Goal: Information Seeking & Learning: Learn about a topic

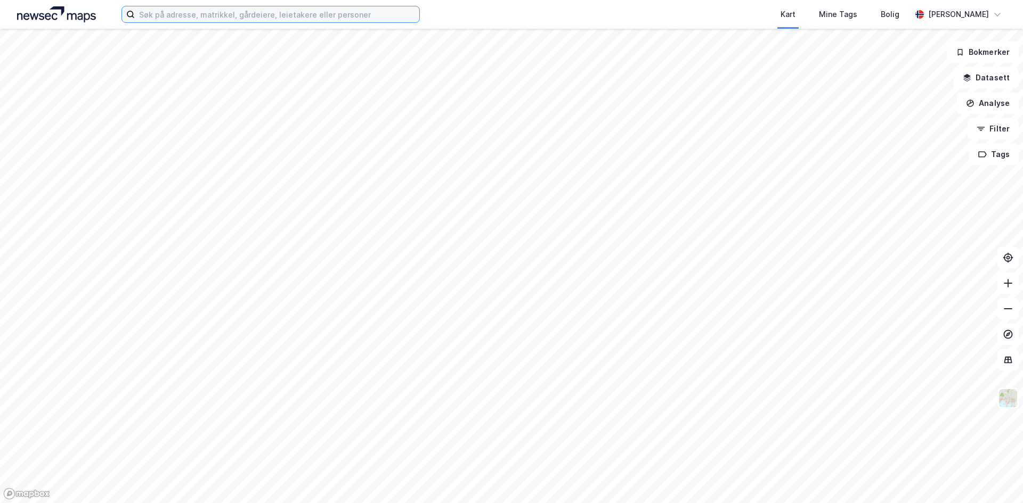
click at [255, 16] on input at bounding box center [277, 14] width 284 height 16
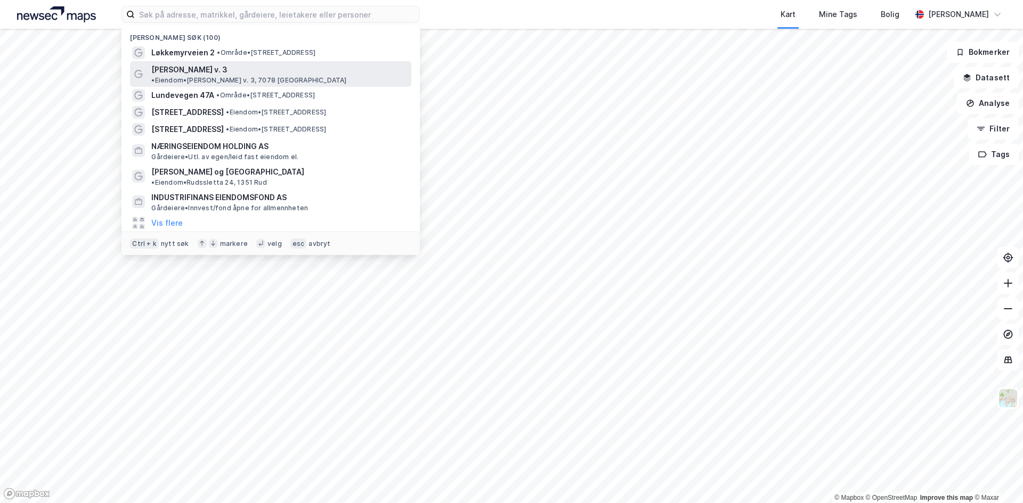
click at [184, 67] on span "Reier Søbstads v. 3" at bounding box center [189, 69] width 76 height 13
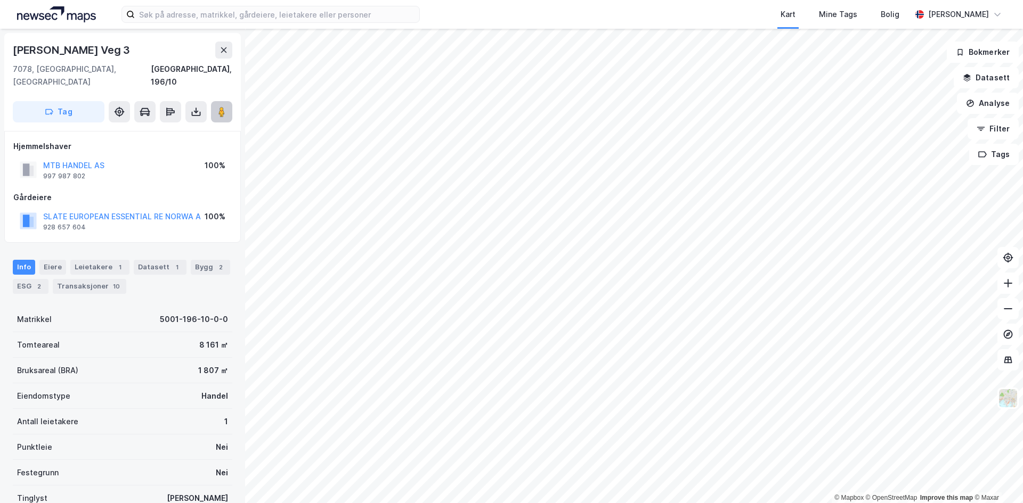
click at [223, 107] on image at bounding box center [221, 112] width 6 height 11
click at [988, 102] on button "Analyse" at bounding box center [988, 103] width 62 height 21
click at [988, 130] on button "Filter" at bounding box center [992, 128] width 51 height 21
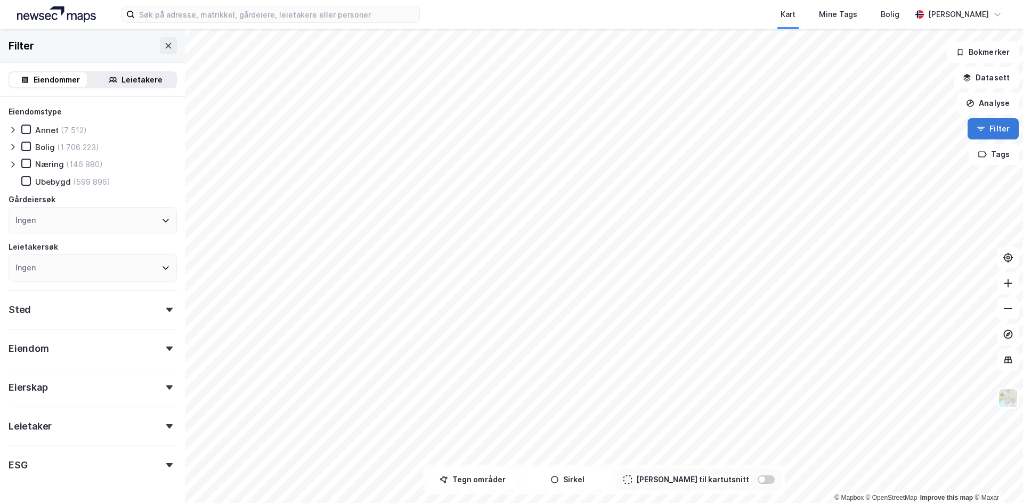
click at [988, 130] on button "Filter" at bounding box center [992, 128] width 51 height 21
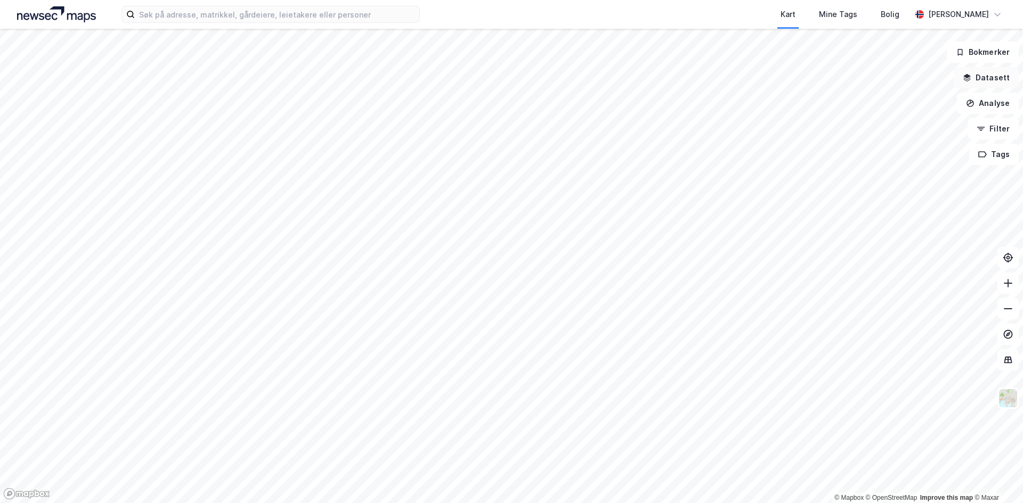
click at [993, 86] on button "Datasett" at bounding box center [986, 77] width 65 height 21
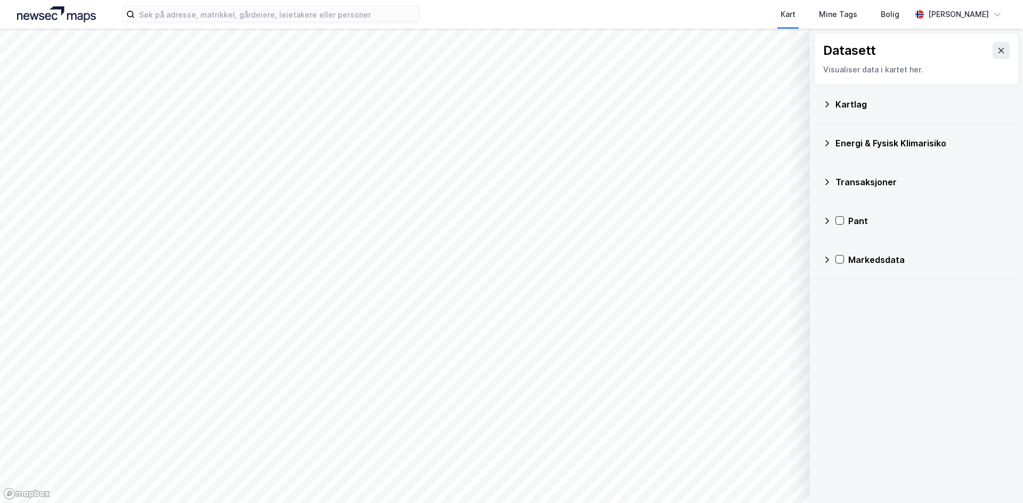
click at [826, 104] on icon at bounding box center [827, 104] width 9 height 9
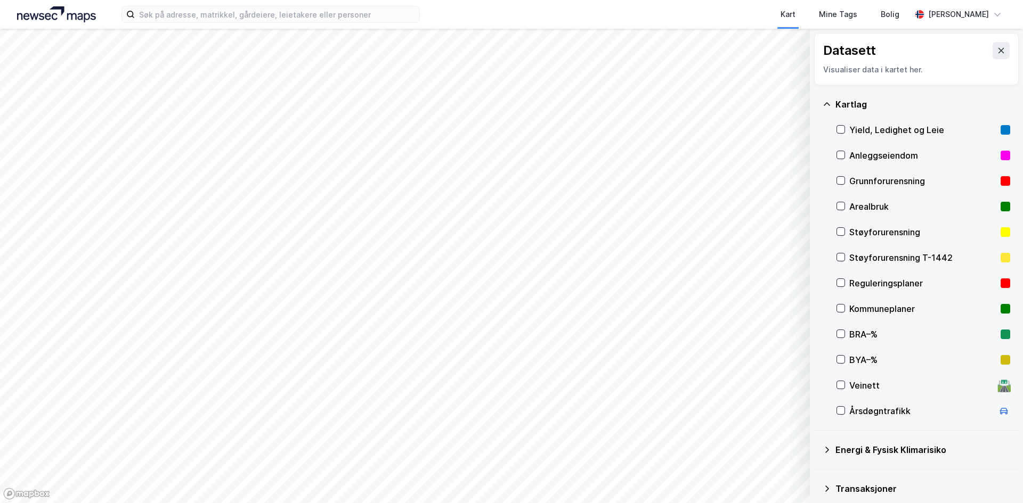
click at [888, 406] on div "Årsdøgntrafikk" at bounding box center [921, 411] width 144 height 13
click at [886, 414] on div "Årsdøgntrafikk" at bounding box center [921, 411] width 144 height 13
click at [997, 46] on icon at bounding box center [1001, 50] width 9 height 9
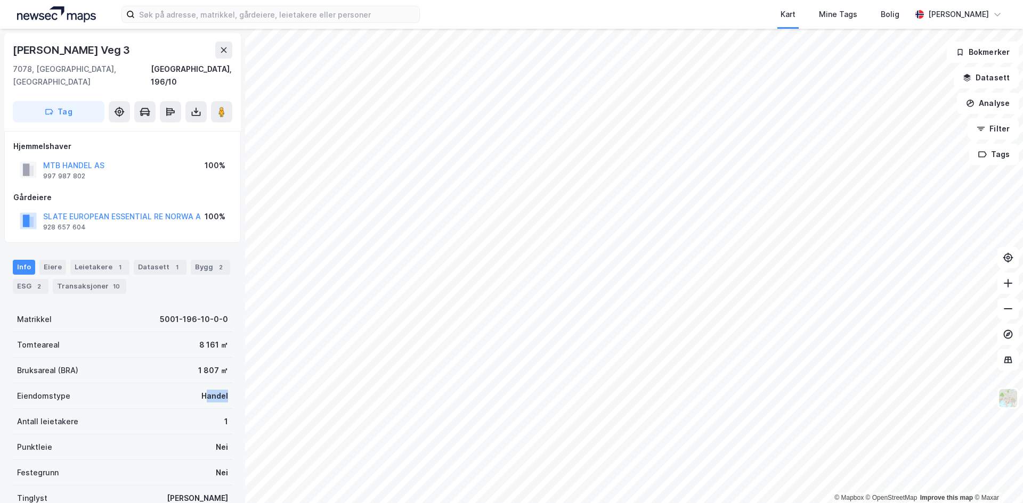
drag, startPoint x: 219, startPoint y: 385, endPoint x: 231, endPoint y: 386, distance: 11.2
click at [231, 386] on div "Reier Søbstads Veg 3 7078, Saupstad, Trøndelag Trondheim, 196/10 Tag Hjemmelsha…" at bounding box center [122, 266] width 245 height 475
click at [213, 390] on div "Handel" at bounding box center [214, 396] width 27 height 13
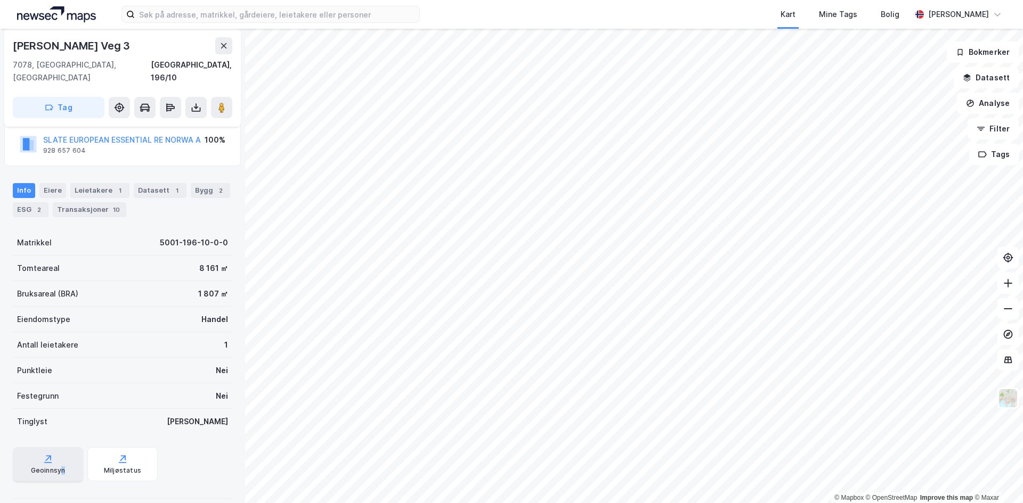
click at [62, 449] on div "Geoinnsyn" at bounding box center [48, 465] width 70 height 34
click at [43, 454] on icon at bounding box center [48, 459] width 11 height 11
drag, startPoint x: 195, startPoint y: 254, endPoint x: 219, endPoint y: 252, distance: 24.6
click at [218, 256] on div "Tomteareal 8 161 ㎡" at bounding box center [122, 269] width 219 height 26
click at [219, 262] on div "8 161 ㎡" at bounding box center [213, 268] width 29 height 13
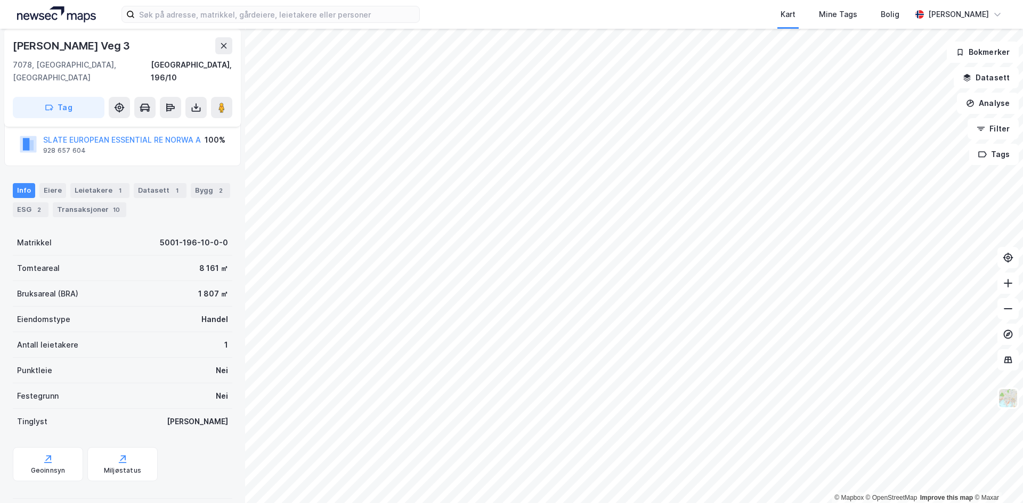
scroll to position [0, 0]
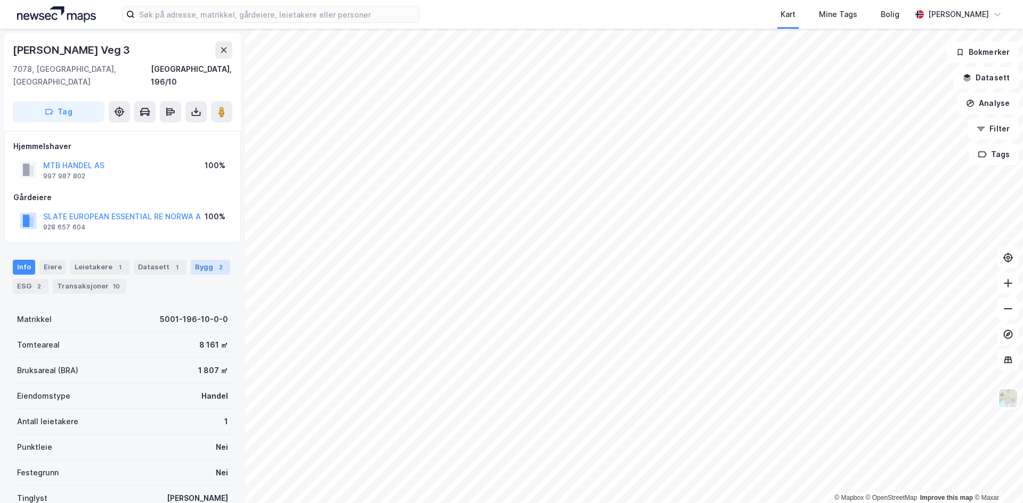
click at [191, 260] on div "Bygg 2" at bounding box center [210, 267] width 39 height 15
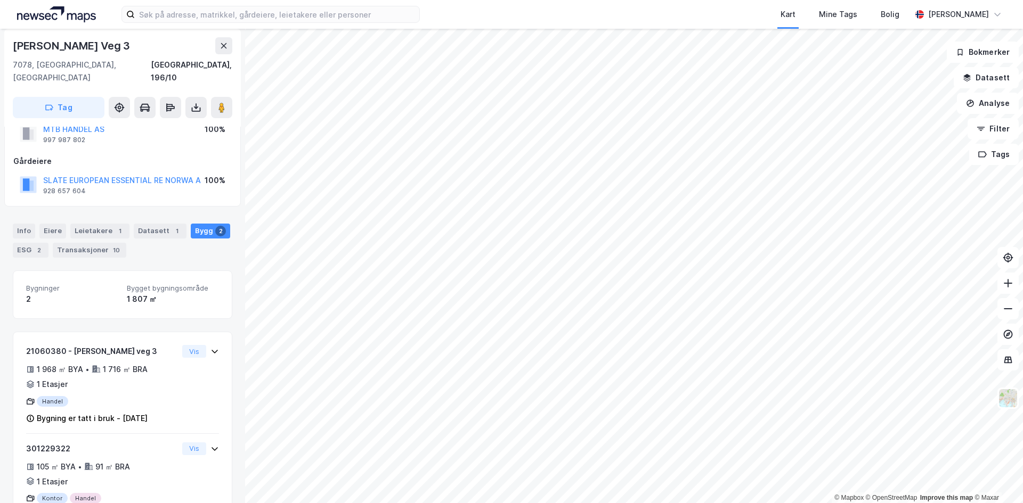
scroll to position [68, 0]
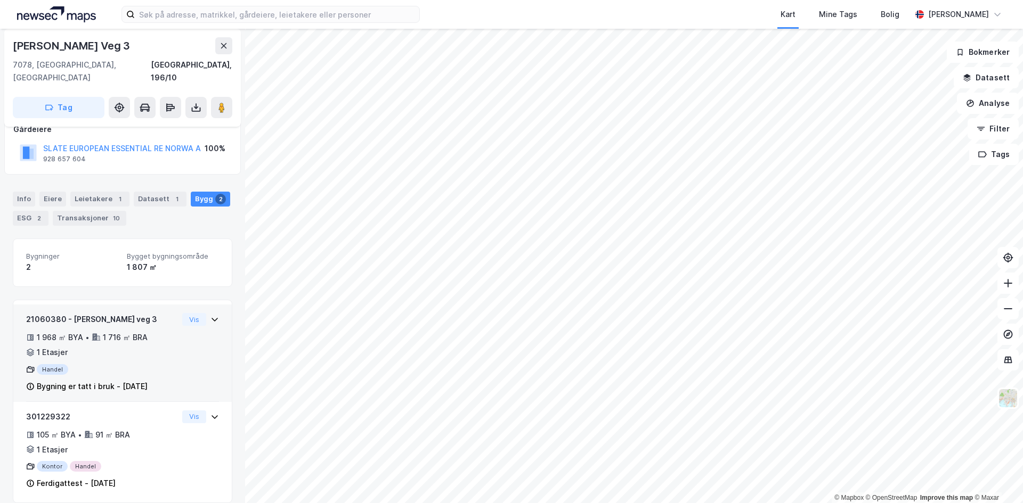
click at [178, 357] on div "21060380 - Reier Søbstads veg 3 1 968 ㎡ BYA • 1 716 ㎡ BRA • 1 Etasjer Handel By…" at bounding box center [122, 357] width 193 height 89
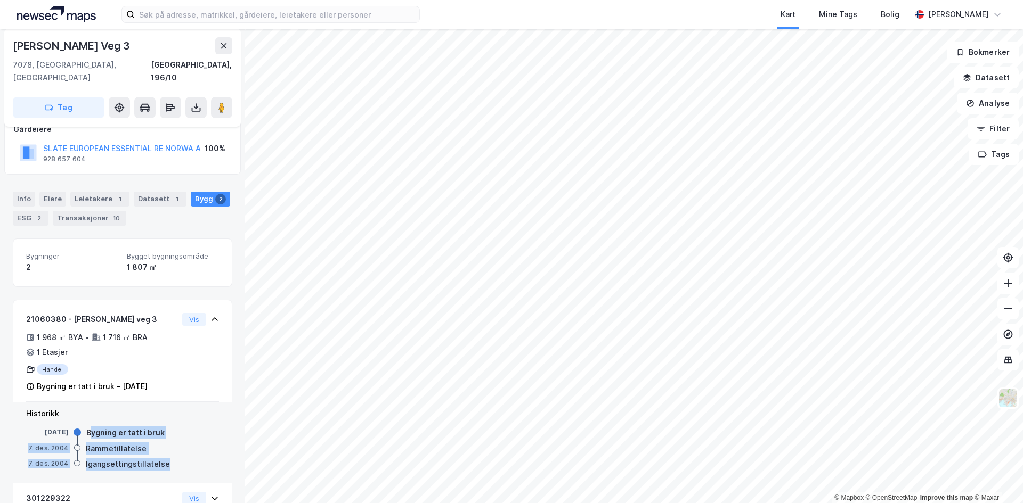
drag, startPoint x: 90, startPoint y: 419, endPoint x: 175, endPoint y: 456, distance: 92.8
click at [175, 456] on div "25. mai 2005 Bygning er tatt i bruk 7. des. 2004 Rammetillatelse 7. des. 2004 I…" at bounding box center [122, 450] width 193 height 44
click at [175, 459] on div "7. des. 2004 Igangsettingstillatelse" at bounding box center [122, 465] width 193 height 12
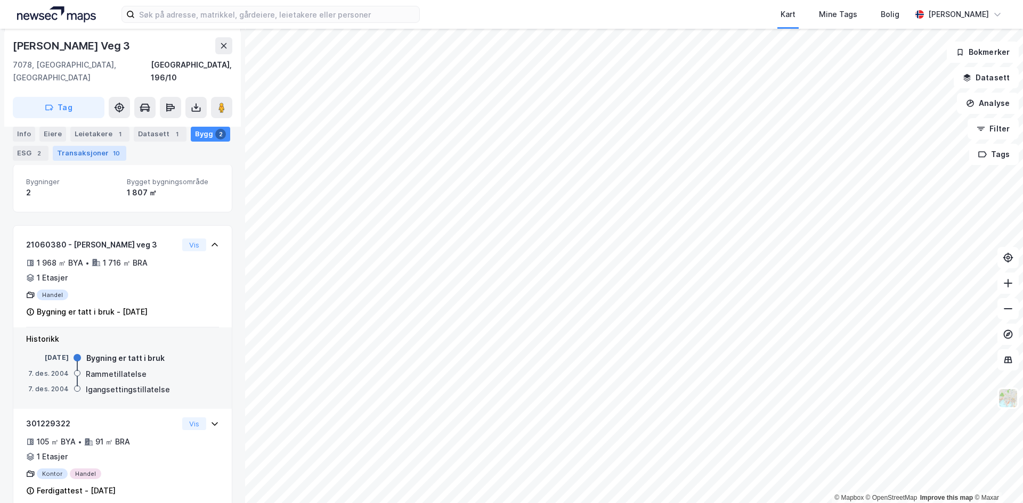
scroll to position [0, 0]
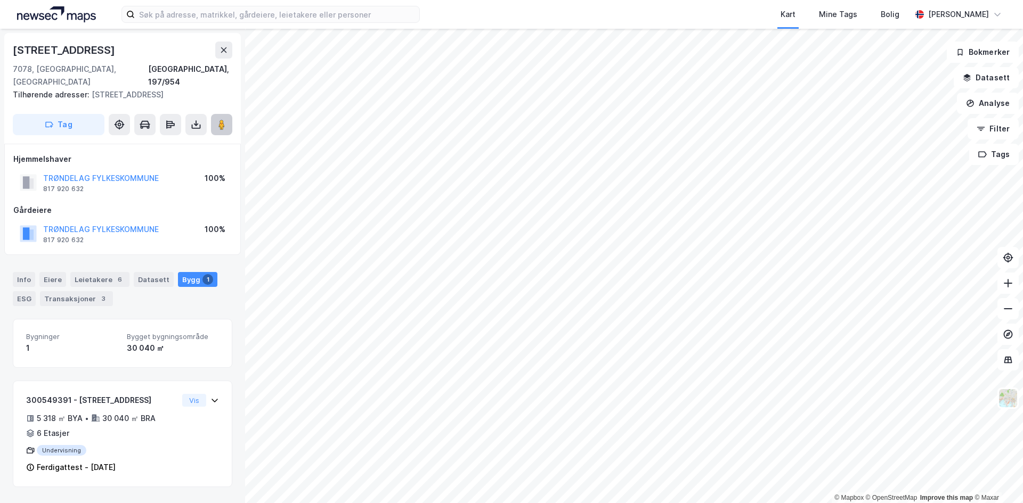
click at [223, 121] on image at bounding box center [221, 124] width 6 height 11
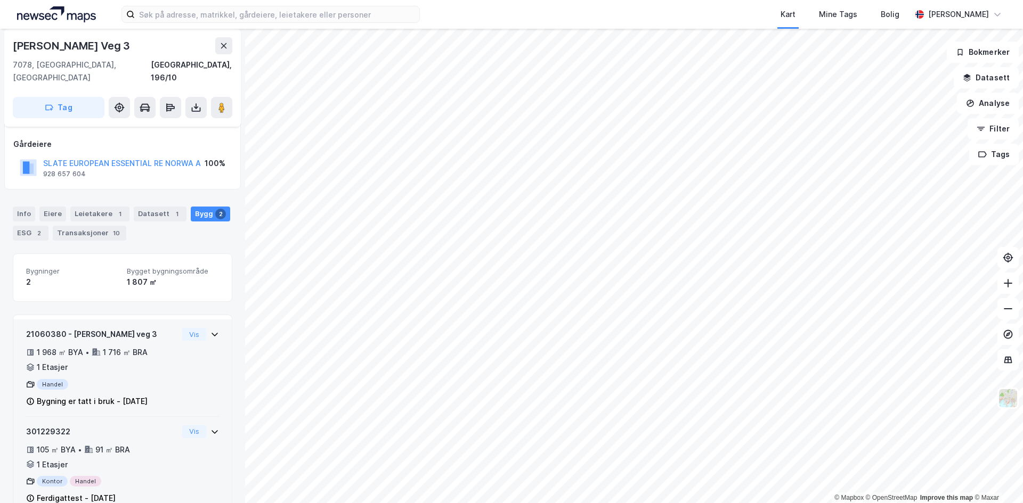
scroll to position [68, 0]
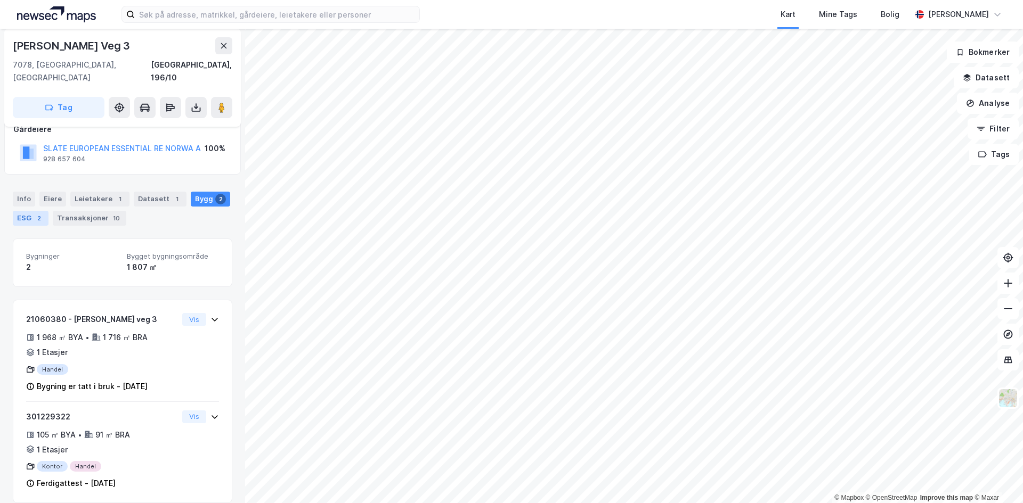
click at [21, 211] on div "ESG 2" at bounding box center [31, 218] width 36 height 15
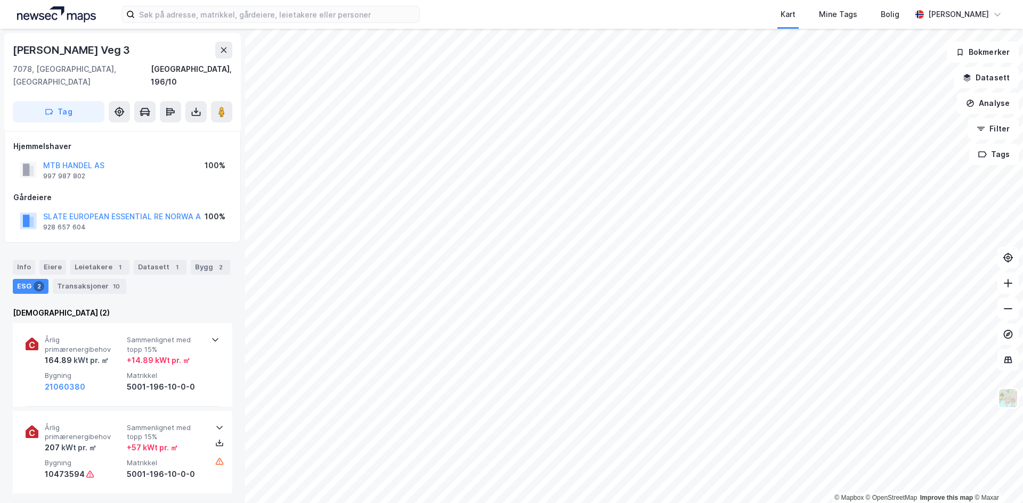
click at [53, 247] on div "Info Eiere Leietakere 1 Datasett 1 Bygg 2 ESG 2 Transaksjoner 10" at bounding box center [122, 272] width 245 height 51
click at [30, 260] on div "Info" at bounding box center [24, 267] width 22 height 15
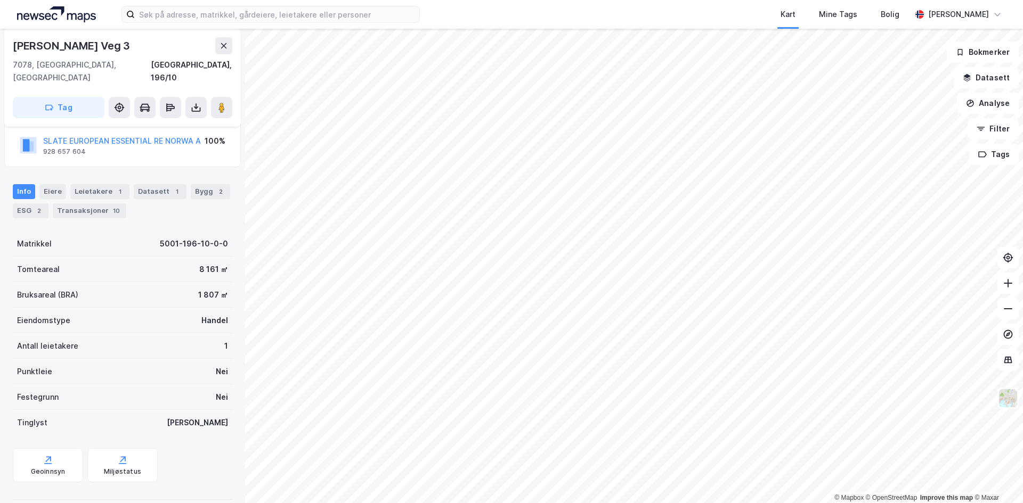
scroll to position [77, 0]
click at [37, 462] on div "Geoinnsyn" at bounding box center [48, 465] width 70 height 34
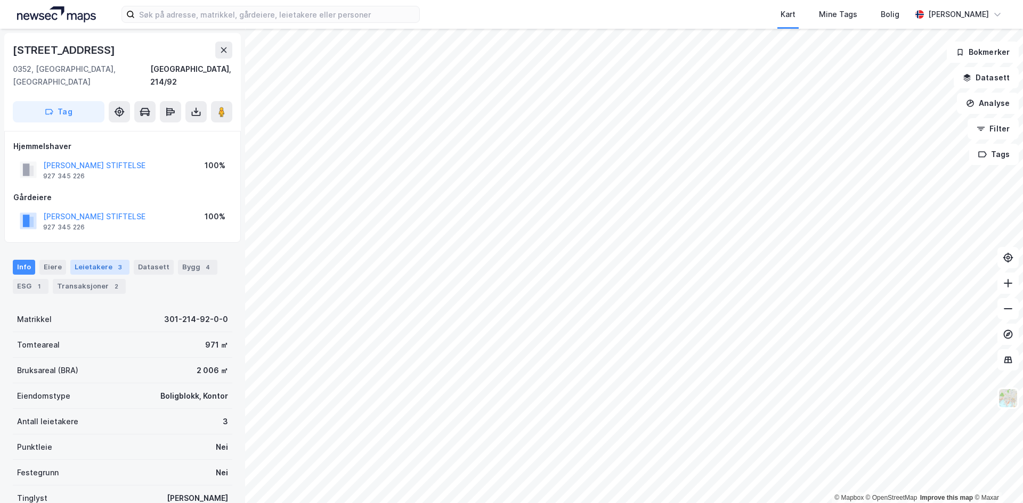
click at [87, 260] on div "Leietakere 3" at bounding box center [99, 267] width 59 height 15
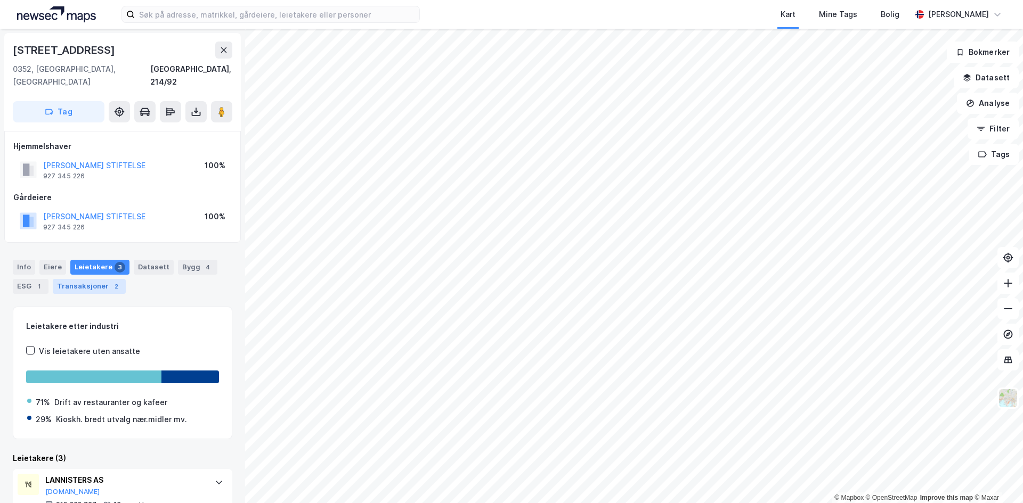
click at [86, 279] on div "Transaksjoner 2" at bounding box center [89, 286] width 73 height 15
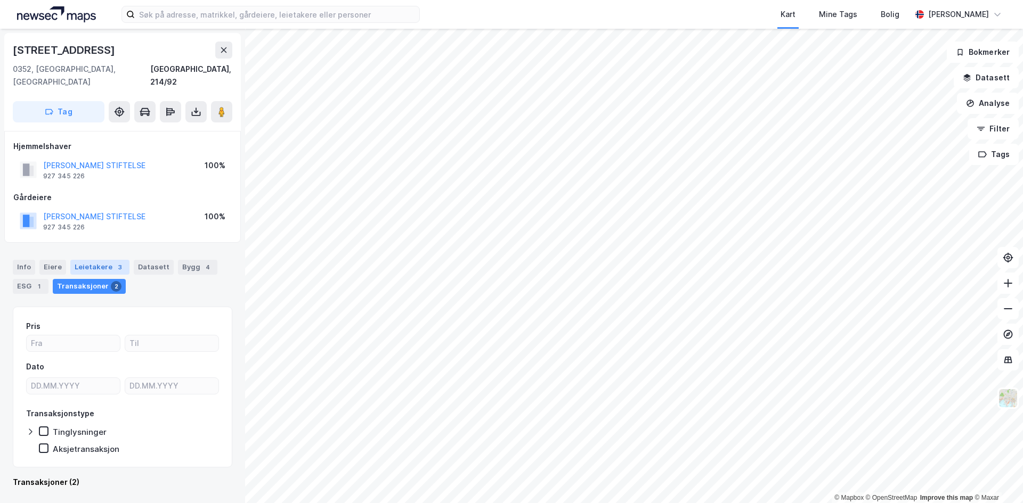
click at [91, 260] on div "Leietakere 3" at bounding box center [99, 267] width 59 height 15
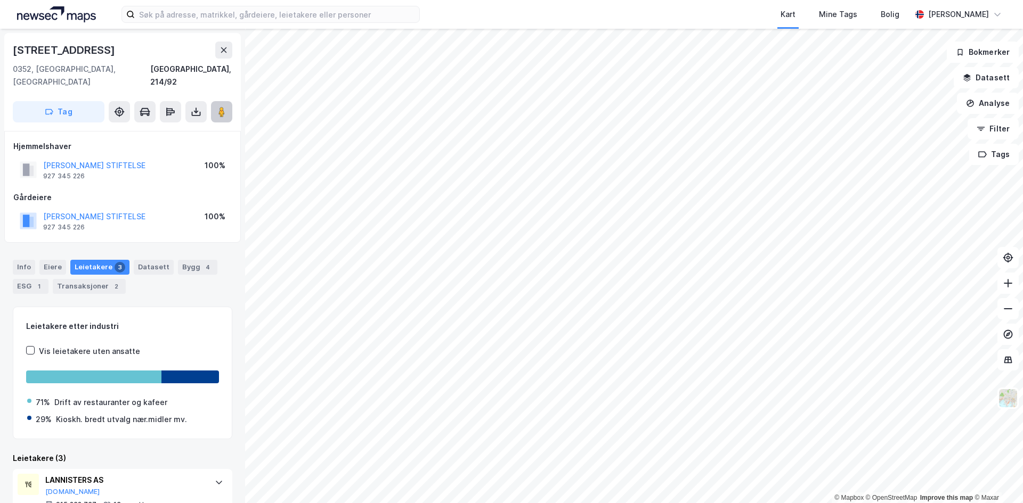
click at [223, 106] on button at bounding box center [221, 111] width 21 height 21
click at [222, 52] on icon at bounding box center [224, 49] width 6 height 5
click at [98, 279] on div "Transaksjoner 1" at bounding box center [89, 286] width 73 height 15
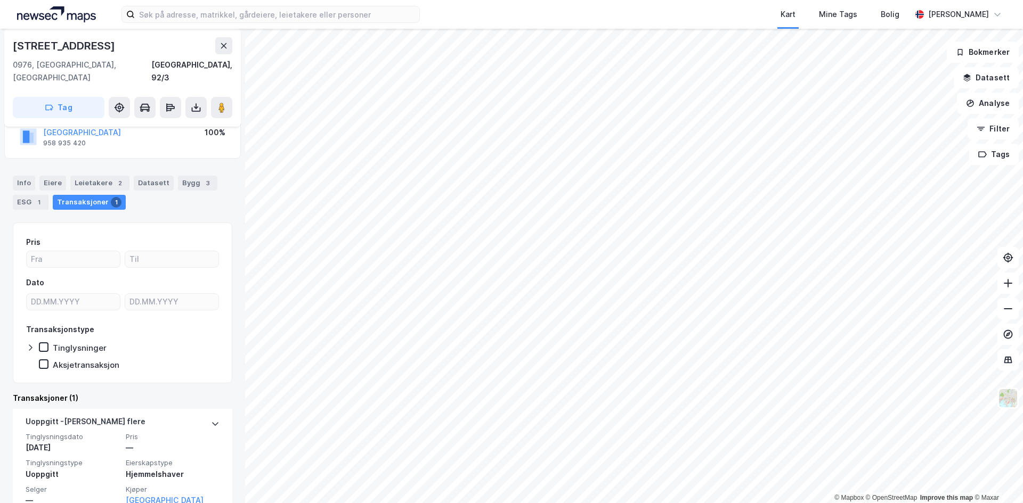
scroll to position [94, 0]
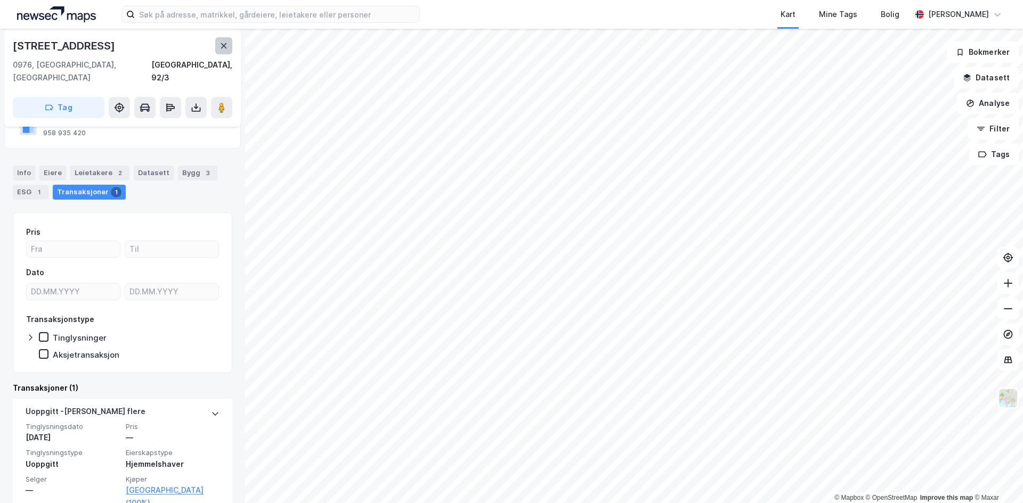
click at [222, 45] on icon at bounding box center [223, 46] width 9 height 9
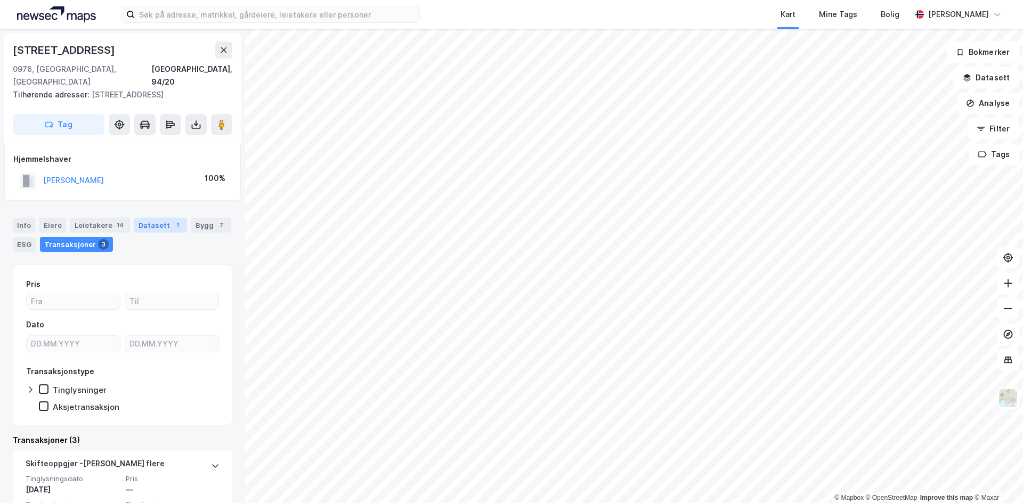
click at [140, 218] on div "Datasett 1" at bounding box center [160, 225] width 53 height 15
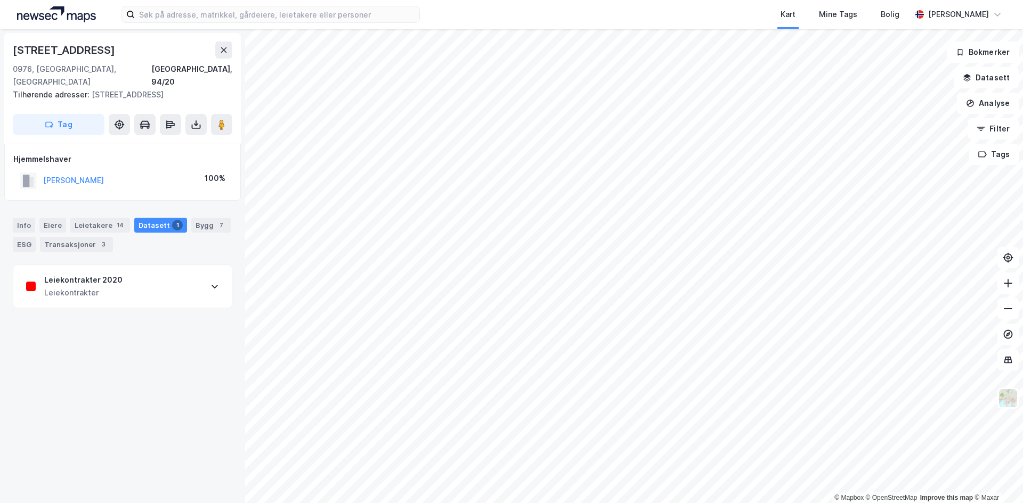
click at [93, 274] on div "Leiekontrakter 2020" at bounding box center [83, 280] width 78 height 13
click at [90, 274] on div "Leiekontrakter 2020" at bounding box center [83, 280] width 78 height 13
click at [84, 237] on div "Transaksjoner 3" at bounding box center [76, 244] width 73 height 15
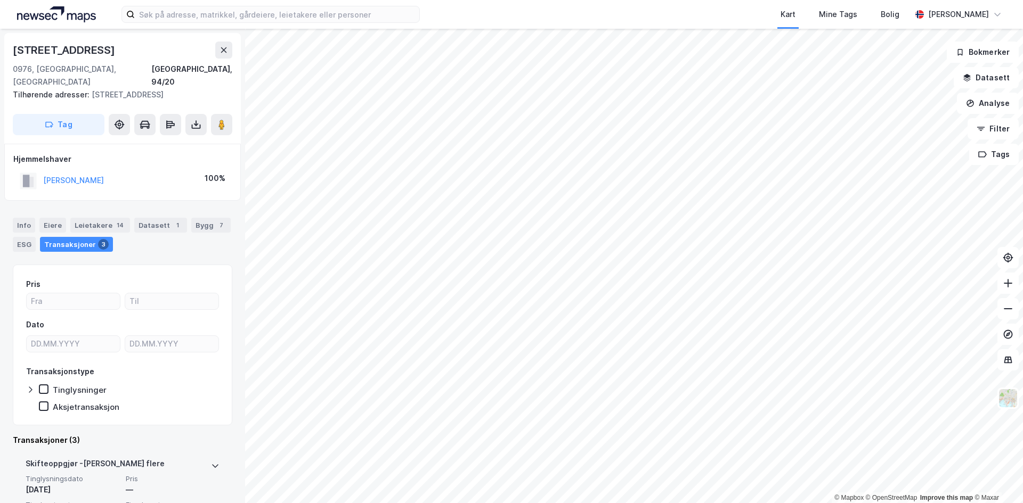
scroll to position [160, 0]
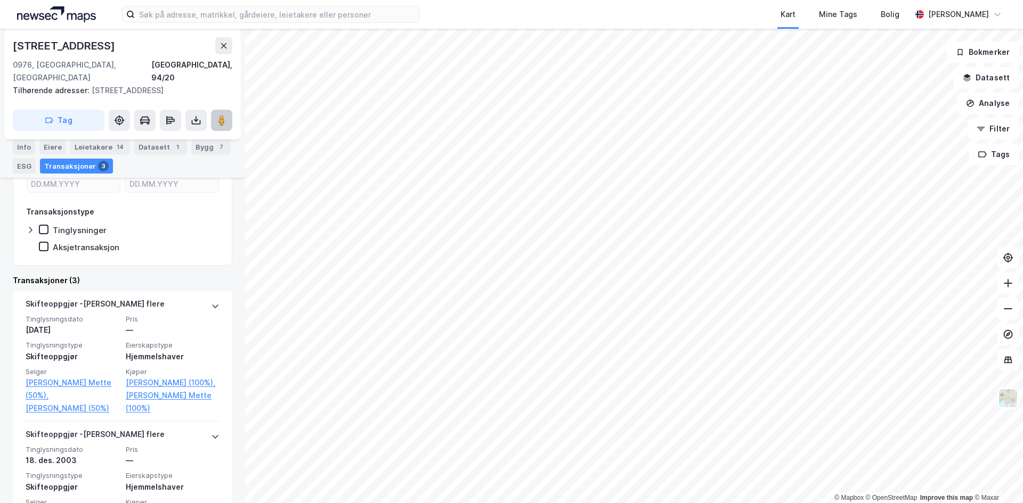
click at [213, 110] on button at bounding box center [221, 120] width 21 height 21
click at [26, 145] on div "Info" at bounding box center [24, 147] width 22 height 15
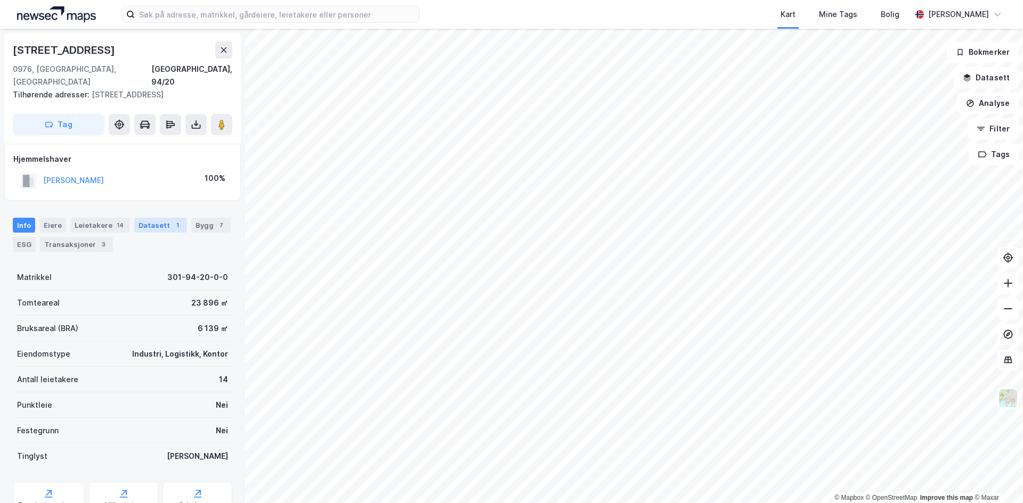
click at [155, 218] on div "Datasett 1" at bounding box center [160, 225] width 53 height 15
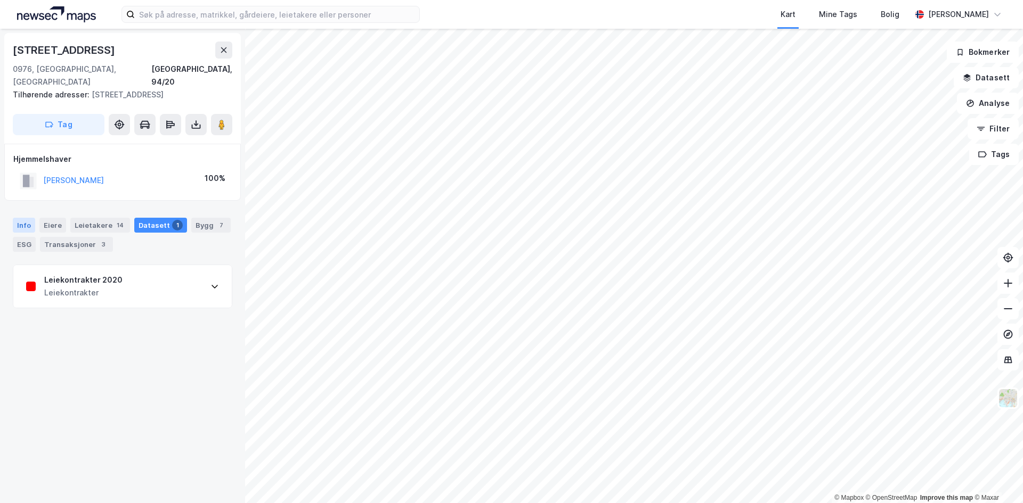
click at [29, 218] on div "Info" at bounding box center [24, 225] width 22 height 15
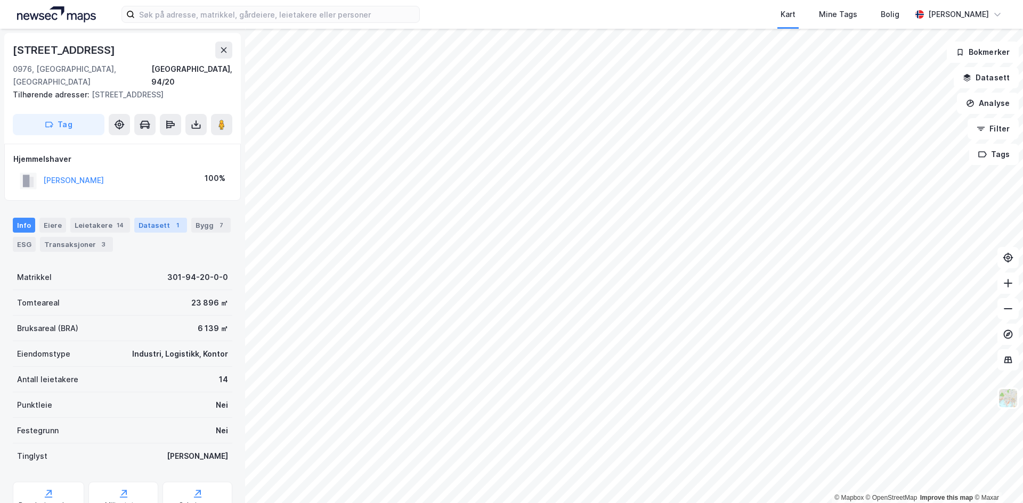
click at [172, 220] on div "1" at bounding box center [177, 225] width 11 height 11
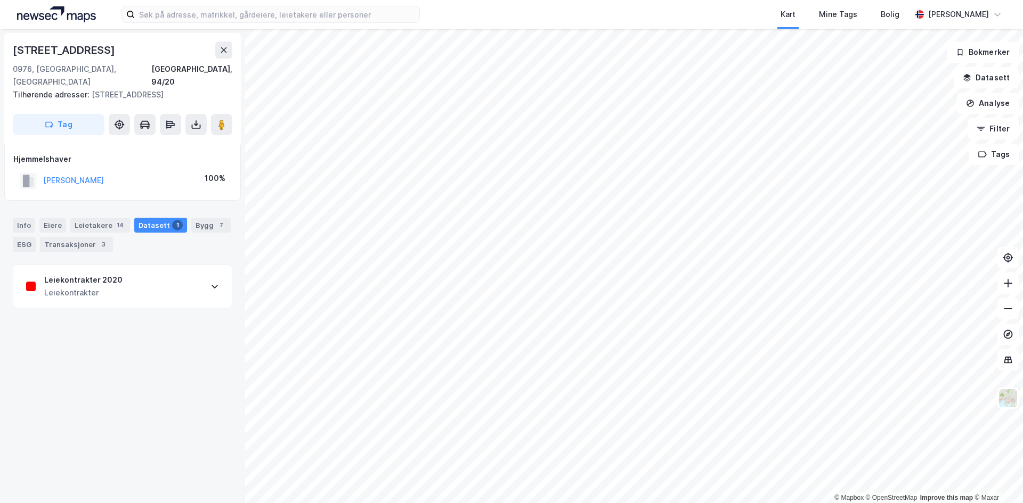
click at [127, 265] on div "Leiekontrakter 2020 Leiekontrakter" at bounding box center [122, 286] width 218 height 43
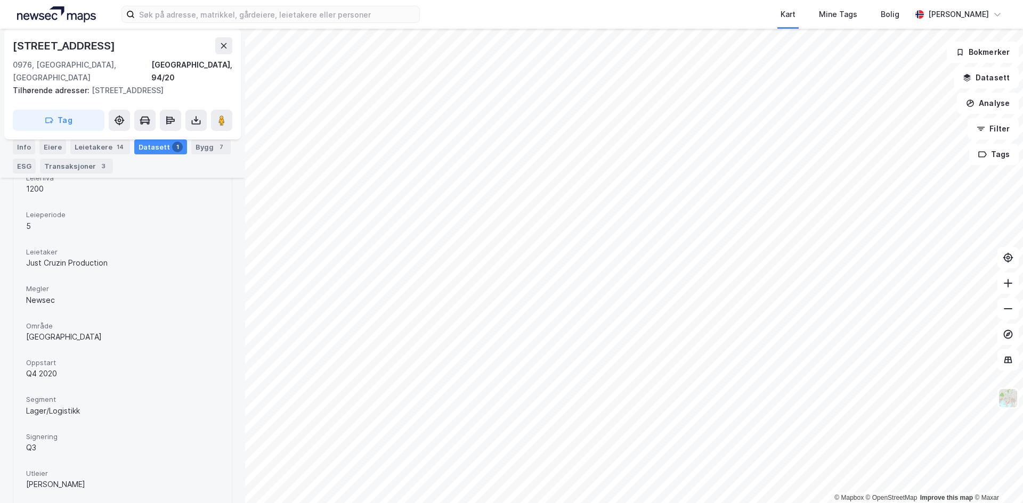
scroll to position [303, 0]
drag, startPoint x: 36, startPoint y: 460, endPoint x: 77, endPoint y: 475, distance: 44.0
click at [77, 475] on div "Areal 768 Eiendom Grorudveien 55 Flytter fra Akersbakken 10 Kilde Newsec Leieni…" at bounding box center [122, 254] width 218 height 498
click at [78, 475] on div "Utleier Valter Jensen" at bounding box center [122, 476] width 193 height 28
drag, startPoint x: 74, startPoint y: 400, endPoint x: 91, endPoint y: 400, distance: 17.6
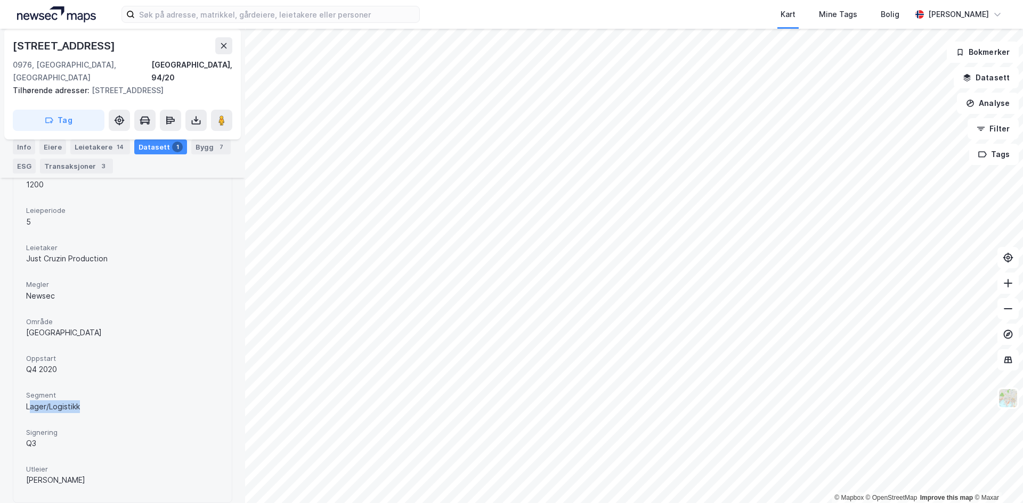
click at [90, 401] on div "Lager/Logistikk" at bounding box center [122, 407] width 193 height 13
click at [91, 401] on div "Lager/Logistikk" at bounding box center [122, 407] width 193 height 13
drag, startPoint x: 61, startPoint y: 370, endPoint x: 85, endPoint y: 373, distance: 24.2
click at [84, 373] on div "Areal 768 Eiendom Grorudveien 55 Flytter fra Akersbakken 10 Kilde Newsec Leieni…" at bounding box center [122, 255] width 193 height 472
click at [85, 373] on div "Areal 768 Eiendom Grorudveien 55 Flytter fra Akersbakken 10 Kilde Newsec Leieni…" at bounding box center [122, 255] width 193 height 472
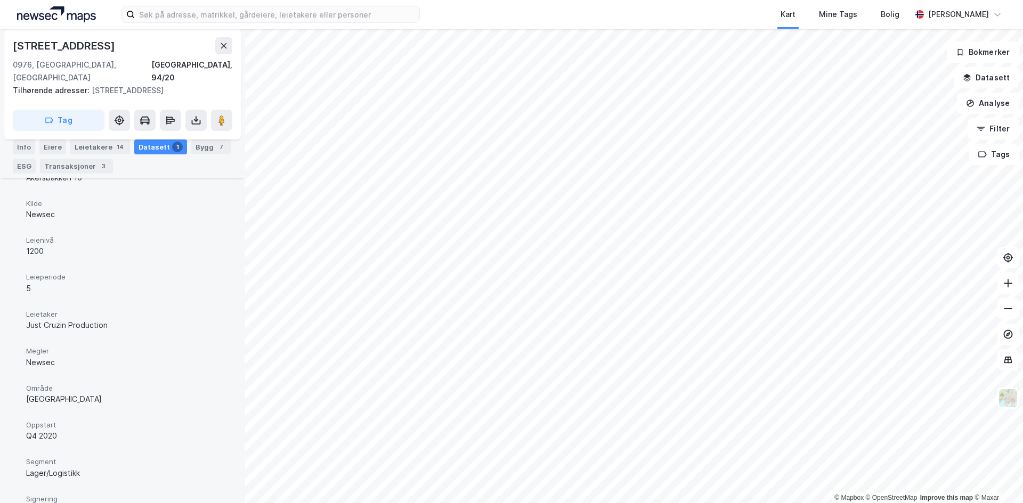
scroll to position [196, 0]
drag, startPoint x: 28, startPoint y: 297, endPoint x: 44, endPoint y: 312, distance: 22.3
click at [44, 312] on div "Leieperiode 5" at bounding box center [122, 324] width 193 height 28
click at [48, 322] on div "5" at bounding box center [122, 328] width 193 height 13
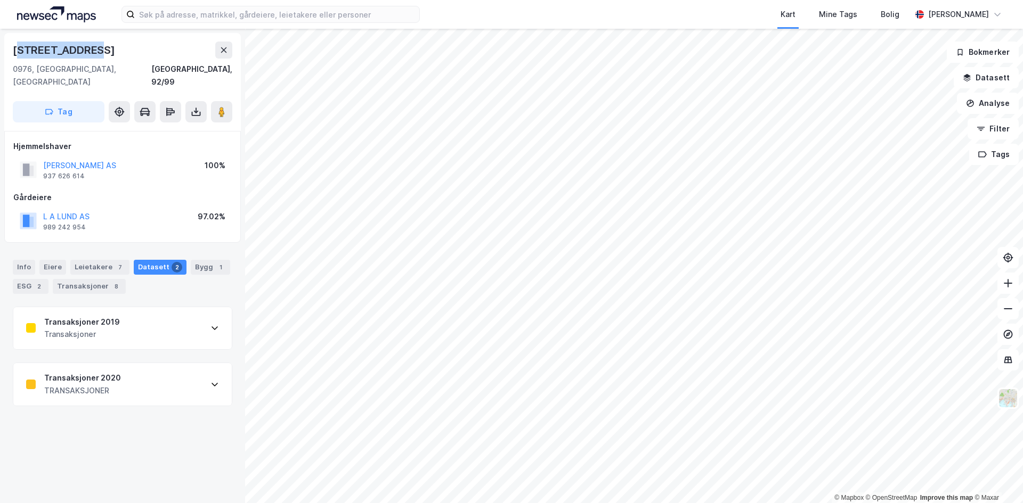
drag, startPoint x: 17, startPoint y: 51, endPoint x: 105, endPoint y: 51, distance: 89.0
click at [105, 51] on div "Stanseveien 40" at bounding box center [122, 50] width 219 height 17
drag, startPoint x: 14, startPoint y: 47, endPoint x: 94, endPoint y: 47, distance: 79.4
click at [94, 47] on div "Stanseveien 40" at bounding box center [122, 50] width 219 height 17
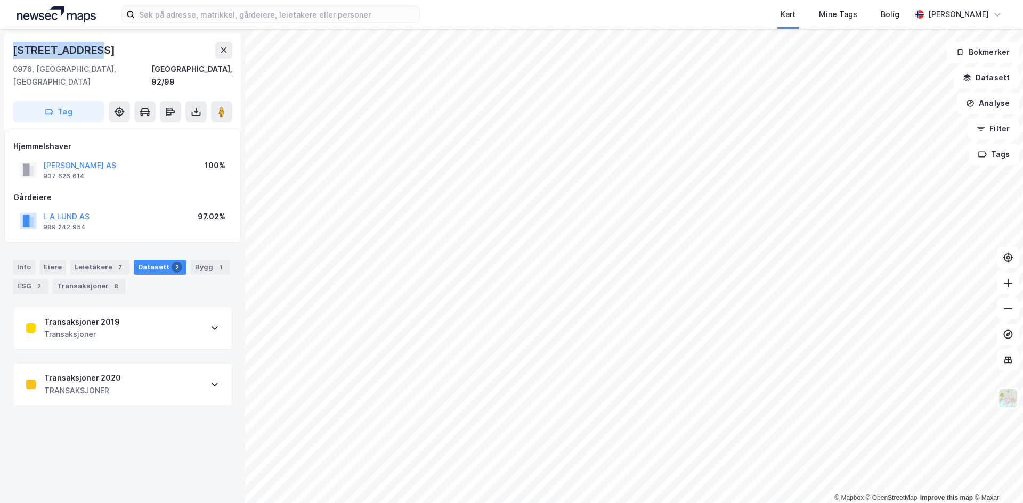
click at [94, 47] on div "Stanseveien 40" at bounding box center [122, 50] width 219 height 17
drag, startPoint x: 31, startPoint y: 50, endPoint x: 95, endPoint y: 51, distance: 64.5
click at [95, 51] on div "Stanseveien 40 0976, Oslo, Oslo Oslo, 92/99 Tag" at bounding box center [122, 82] width 237 height 98
click at [95, 51] on div "Stanseveien 40" at bounding box center [122, 50] width 219 height 17
drag, startPoint x: 96, startPoint y: 47, endPoint x: 17, endPoint y: 45, distance: 79.9
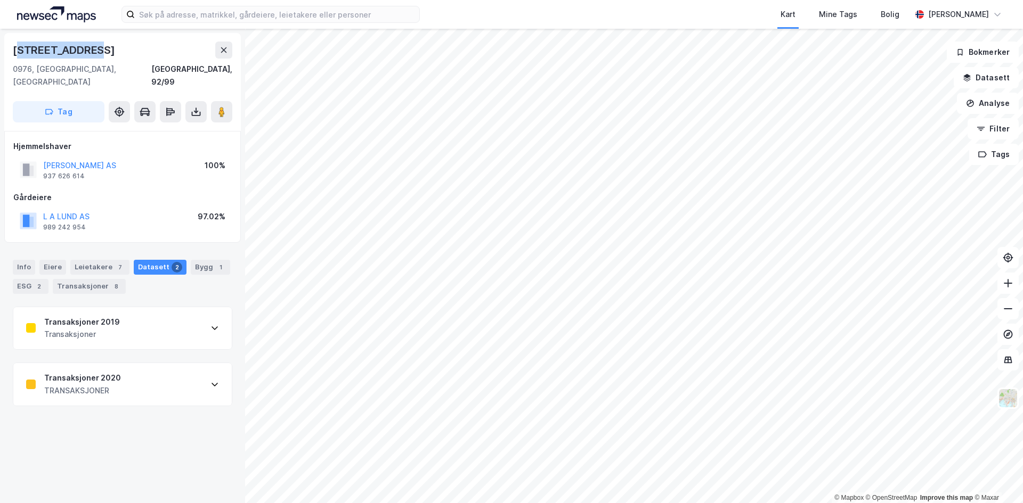
click at [17, 45] on div "Stanseveien 40" at bounding box center [122, 50] width 219 height 17
click at [17, 45] on div "Stanseveien 40" at bounding box center [65, 50] width 104 height 17
drag, startPoint x: 10, startPoint y: 44, endPoint x: 118, endPoint y: 45, distance: 108.7
click at [118, 45] on div "Stanseveien 40 0976, Oslo, Oslo Oslo, 92/99 Tag" at bounding box center [122, 82] width 237 height 98
click at [118, 45] on div "Stanseveien 40" at bounding box center [122, 50] width 219 height 17
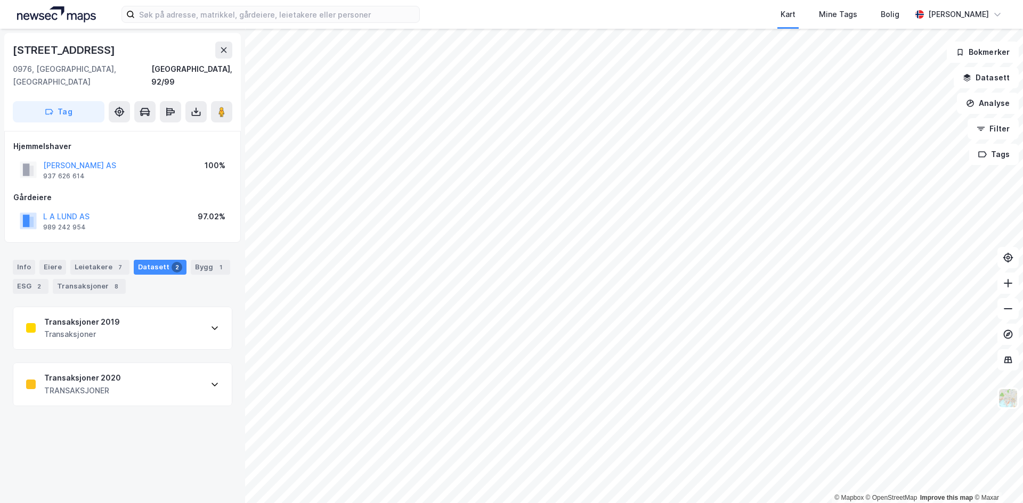
click at [95, 385] on div "TRANSAKSJONER" at bounding box center [82, 391] width 77 height 13
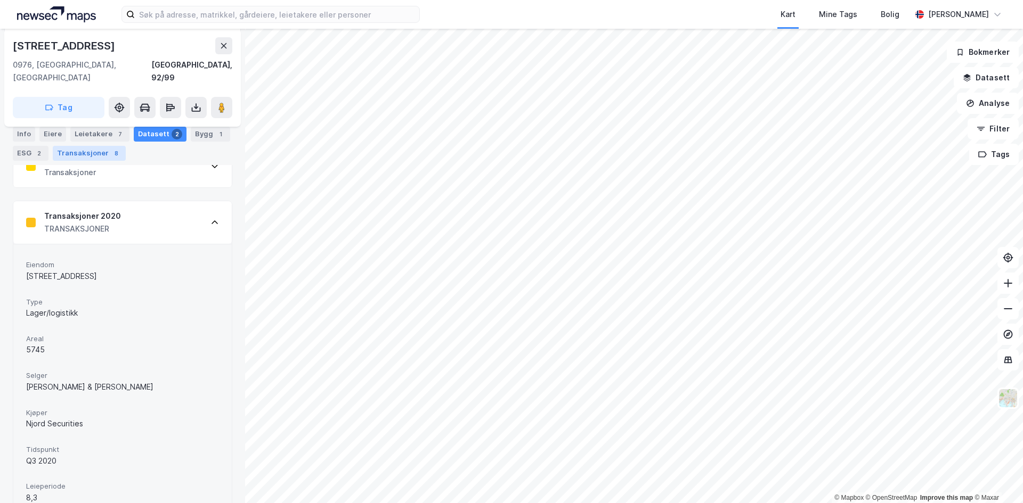
scroll to position [266, 0]
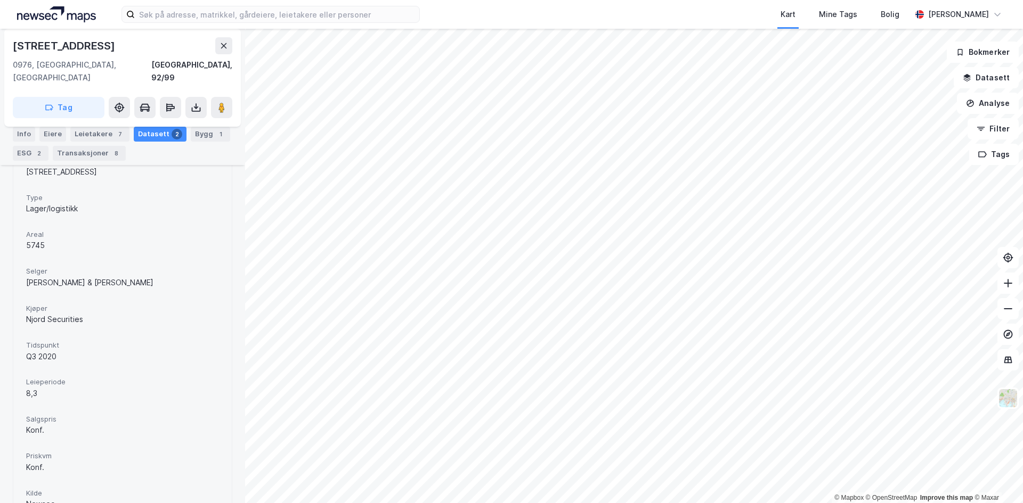
drag, startPoint x: 32, startPoint y: 265, endPoint x: 153, endPoint y: 275, distance: 121.9
click at [148, 276] on div "Bjarne Samuelsen & Per Erik Engebretsen" at bounding box center [122, 282] width 193 height 13
click at [156, 276] on div "Bjarne Samuelsen & Per Erik Engebretsen" at bounding box center [122, 282] width 193 height 13
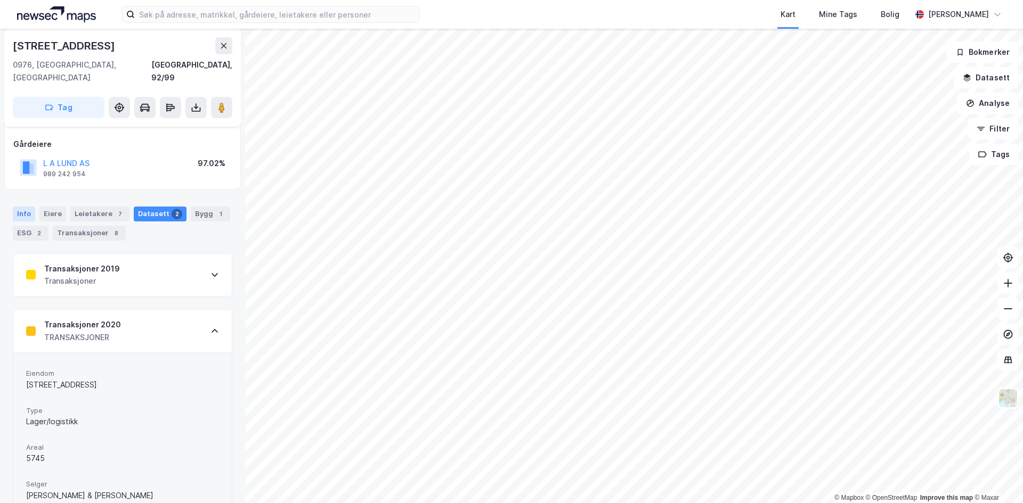
click at [31, 207] on div "Info" at bounding box center [24, 214] width 22 height 15
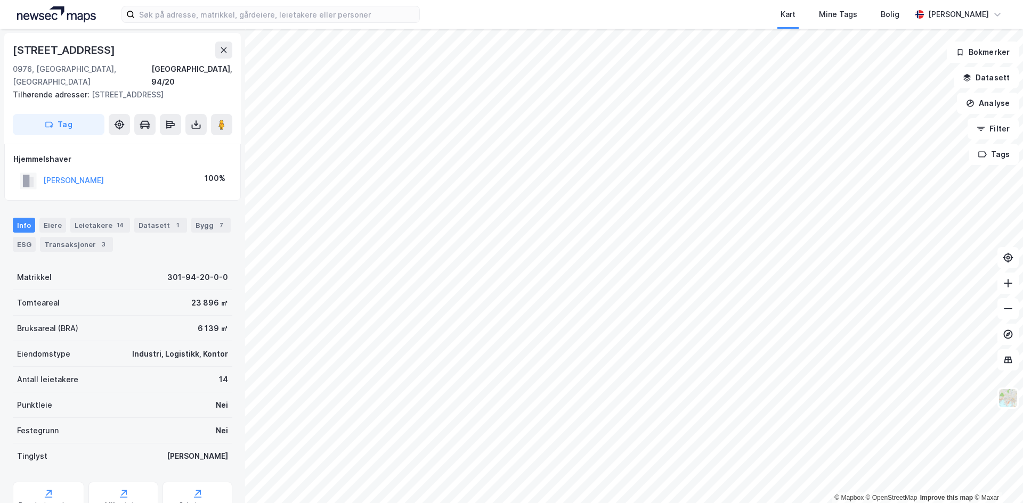
scroll to position [53, 0]
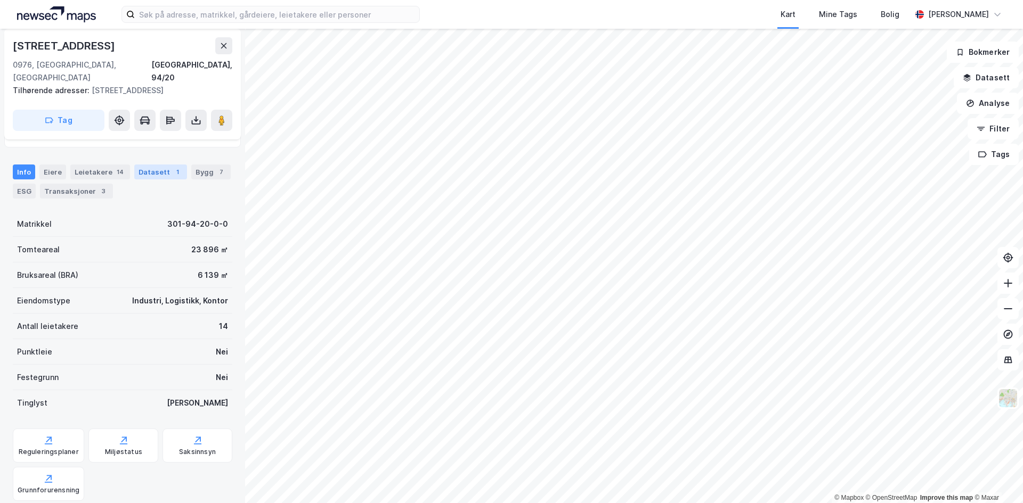
click at [150, 165] on div "Datasett 1" at bounding box center [160, 172] width 53 height 15
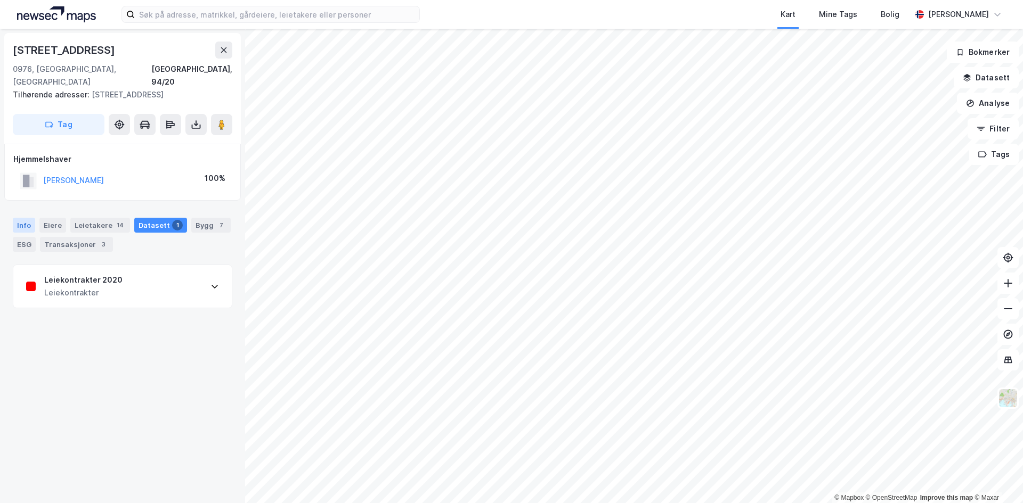
click at [20, 218] on div "Info" at bounding box center [24, 225] width 22 height 15
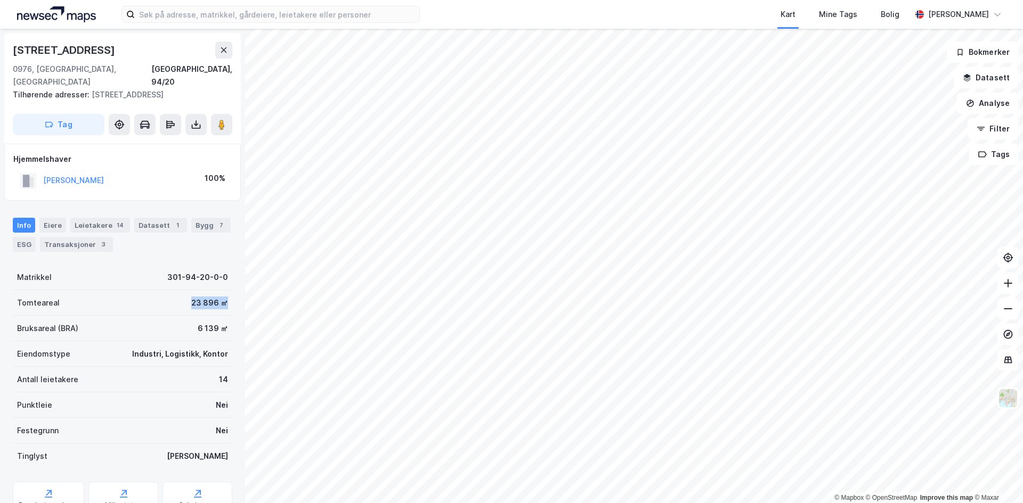
click at [216, 290] on div "Tomteareal 23 896 ㎡" at bounding box center [122, 303] width 219 height 26
click at [216, 297] on div "23 896 ㎡" at bounding box center [209, 303] width 37 height 13
click at [224, 119] on image at bounding box center [221, 124] width 6 height 11
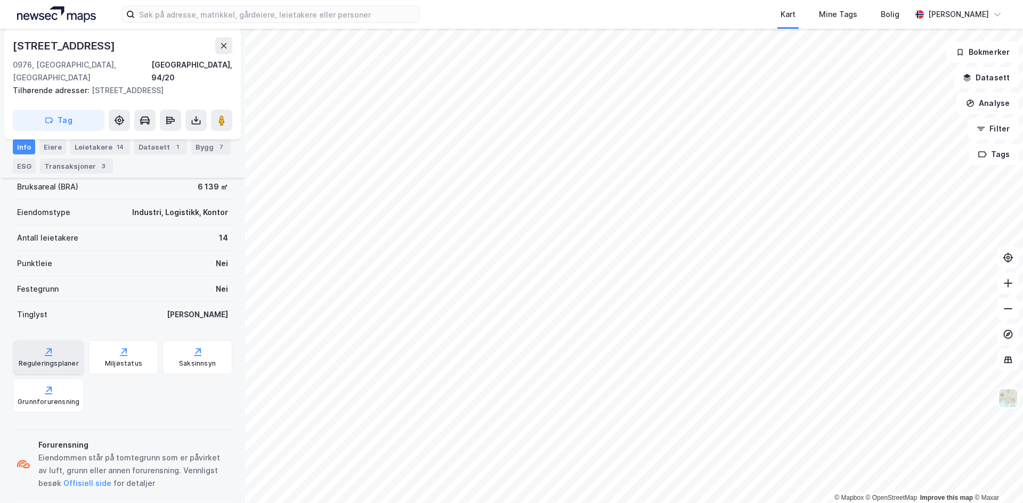
click at [44, 360] on div "Reguleringsplaner" at bounding box center [49, 364] width 60 height 9
